Goal: Find specific page/section

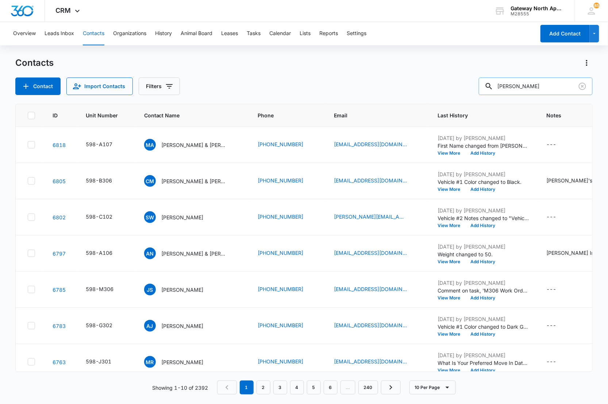
type input "[PERSON_NAME]"
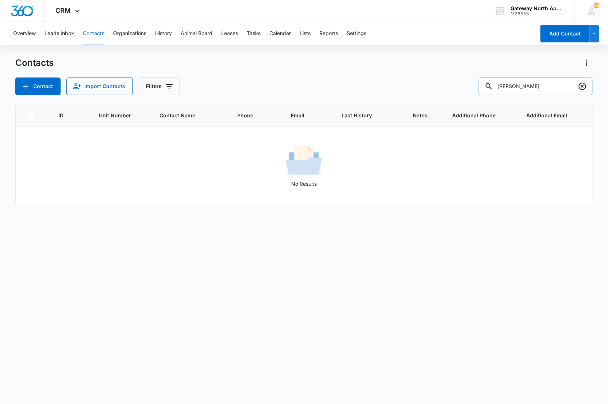
click at [582, 83] on icon "Clear" at bounding box center [582, 86] width 9 height 9
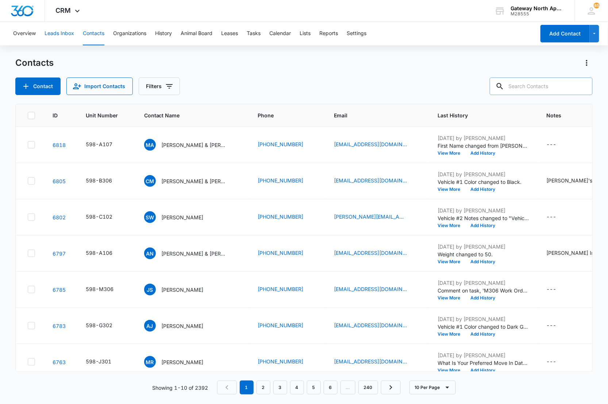
click at [63, 27] on button "Leads Inbox" at bounding box center [60, 33] width 30 height 23
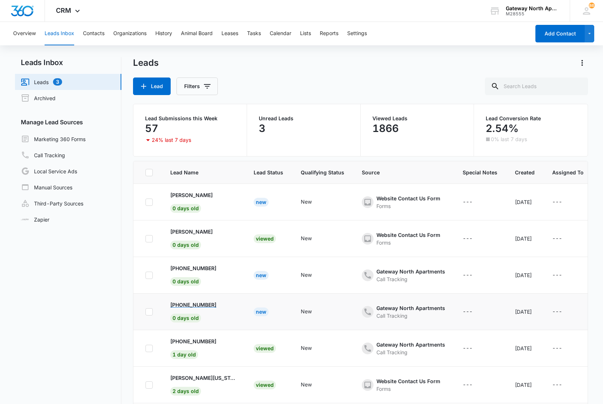
click at [187, 302] on p "+17204533823" at bounding box center [193, 305] width 46 height 8
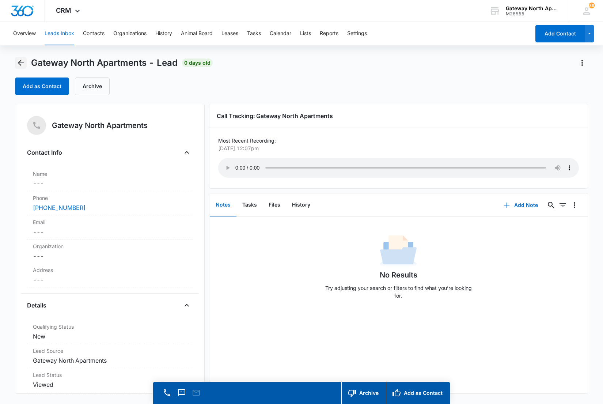
click at [21, 62] on icon "Back" at bounding box center [20, 62] width 9 height 9
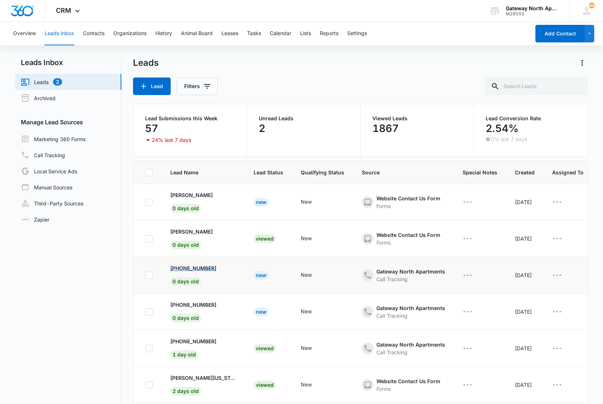
click at [196, 266] on p "+14352382252" at bounding box center [193, 268] width 46 height 8
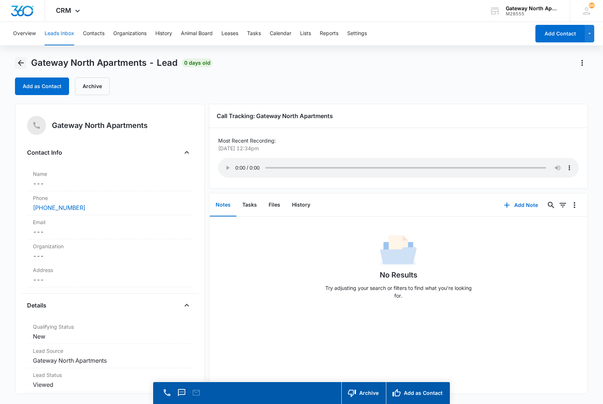
click at [19, 60] on icon "Back" at bounding box center [20, 62] width 9 height 9
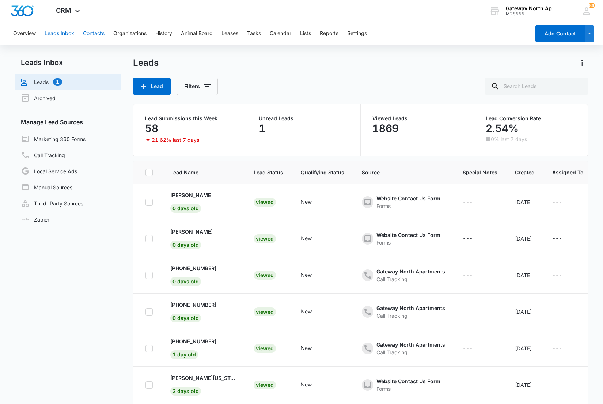
click at [94, 36] on button "Contacts" at bounding box center [94, 33] width 22 height 23
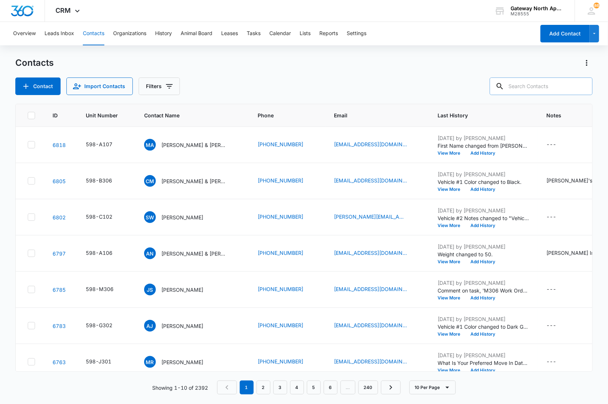
click at [543, 87] on input "text" at bounding box center [541, 86] width 103 height 18
type input "n206"
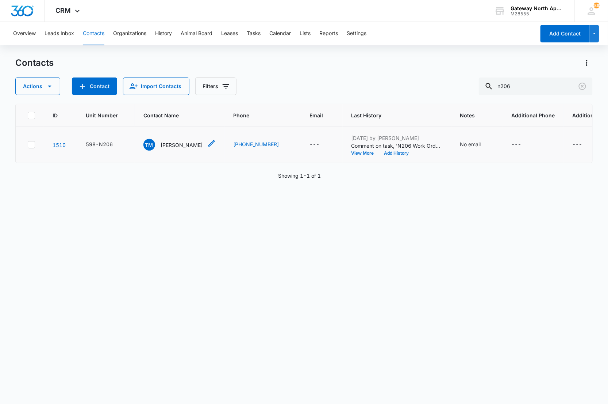
click at [167, 145] on p "[PERSON_NAME]" at bounding box center [182, 145] width 42 height 8
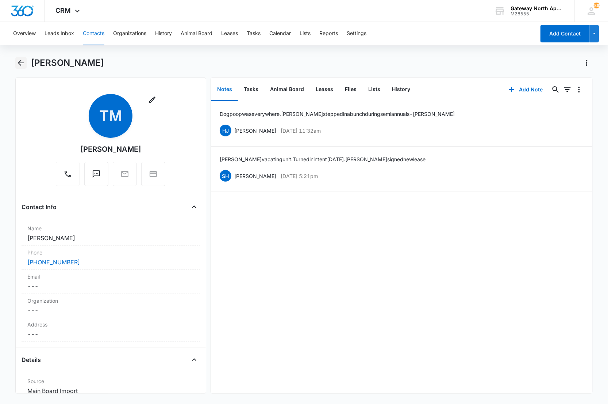
click at [23, 64] on icon "Back" at bounding box center [20, 62] width 9 height 9
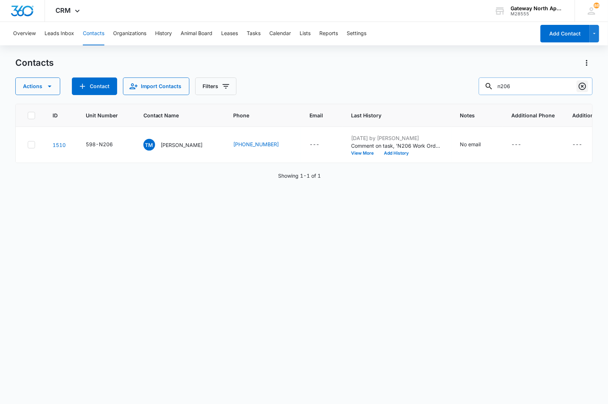
click at [581, 84] on icon "Clear" at bounding box center [582, 86] width 7 height 7
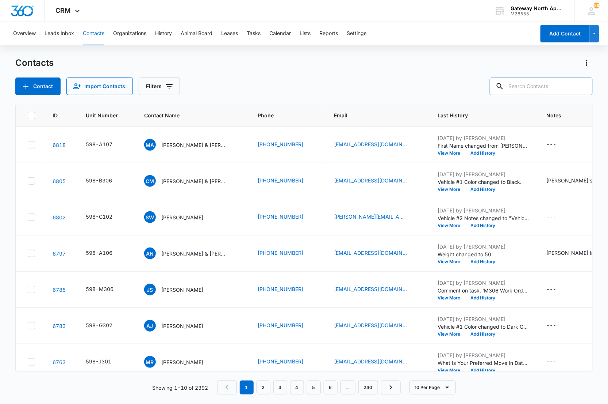
click at [544, 83] on input "text" at bounding box center [541, 86] width 103 height 18
type input "[PERSON_NAME]"
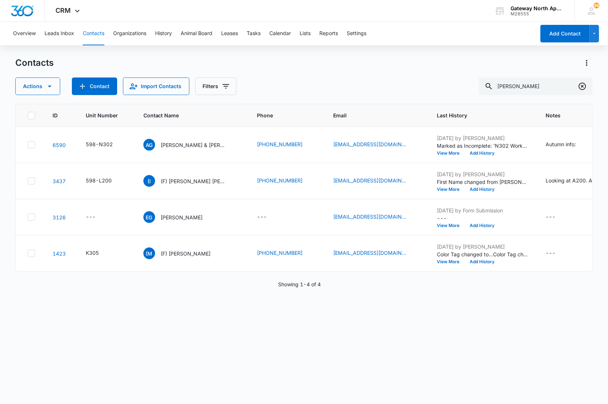
click at [582, 87] on icon "Clear" at bounding box center [582, 86] width 9 height 9
